Goal: Transaction & Acquisition: Purchase product/service

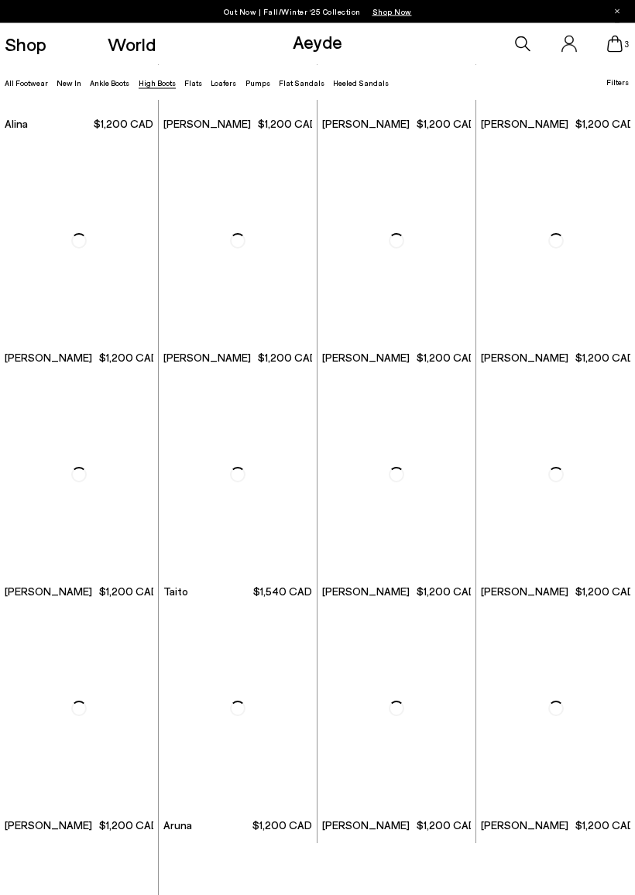
scroll to position [1595, 0]
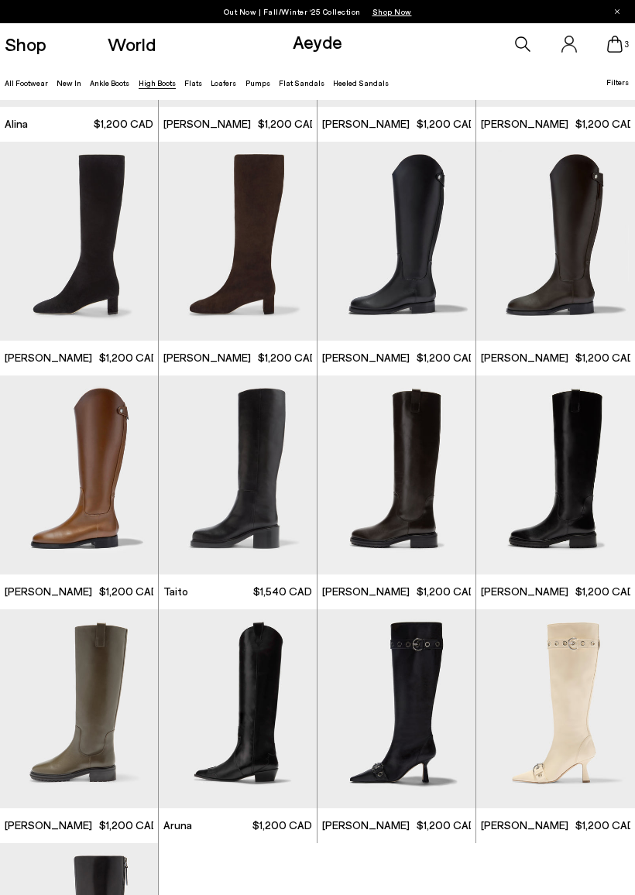
click at [260, 227] on img "1 / 6" at bounding box center [238, 241] width 158 height 199
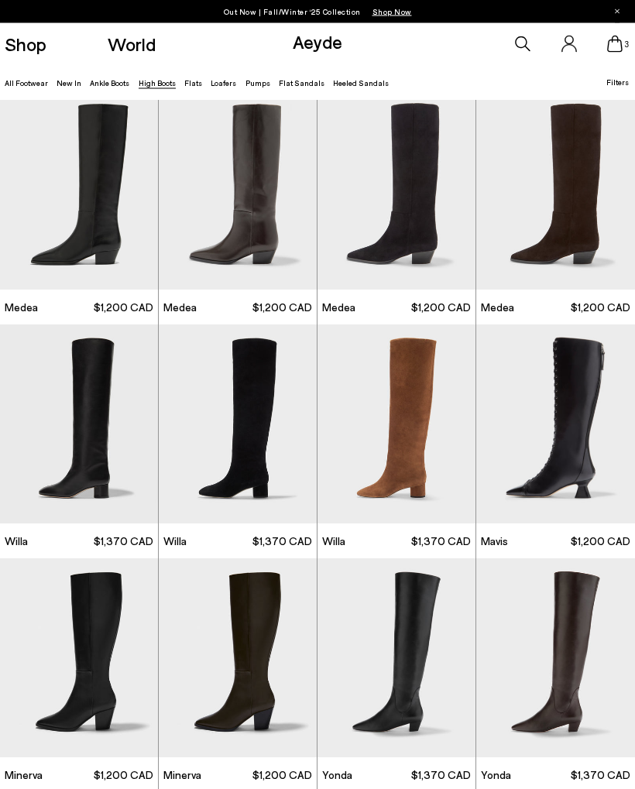
scroll to position [0, 0]
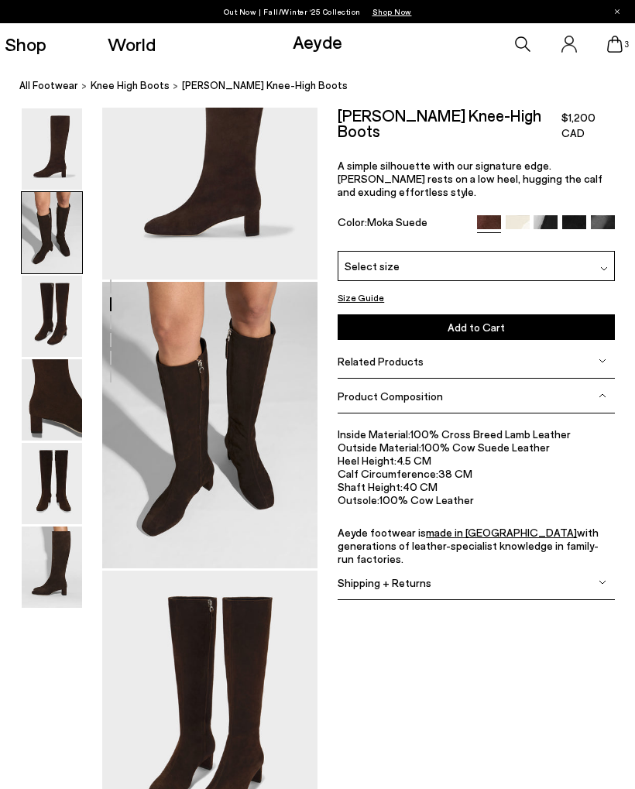
scroll to position [290, 0]
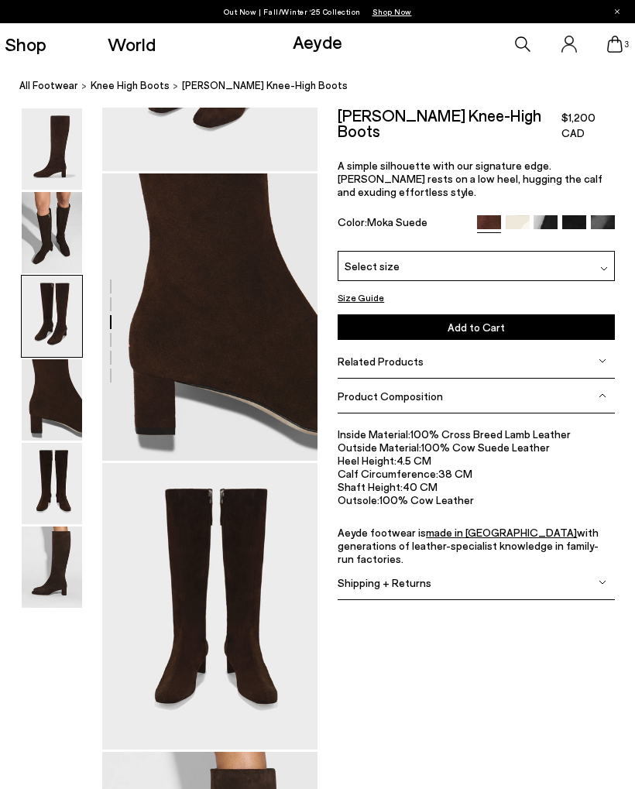
click at [69, 55] on div "Shop World" at bounding box center [78, 44] width 156 height 42
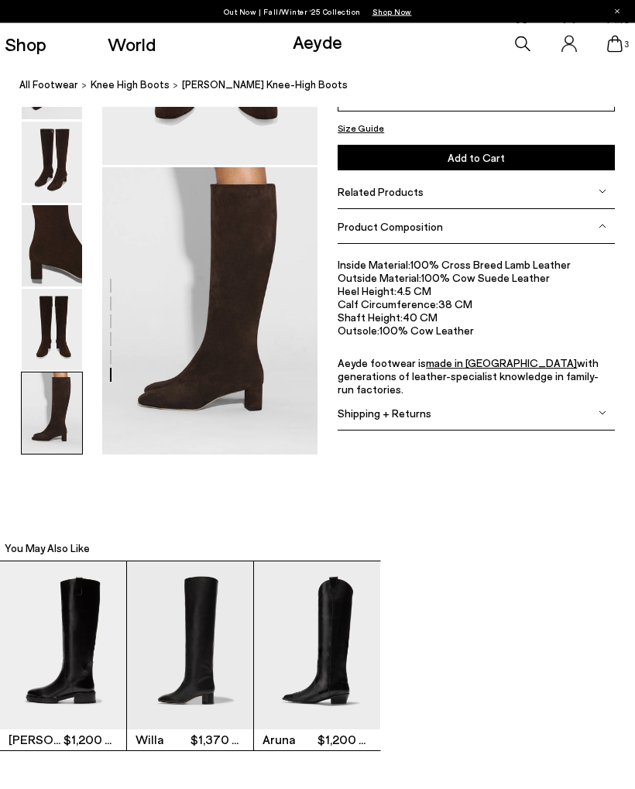
scroll to position [1386, 0]
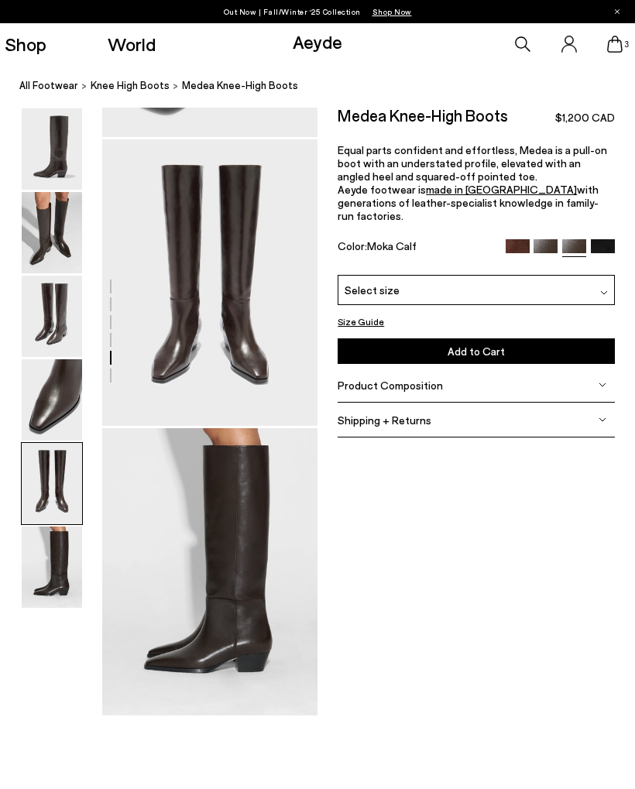
scroll to position [1125, 0]
